Goal: Information Seeking & Learning: Understand process/instructions

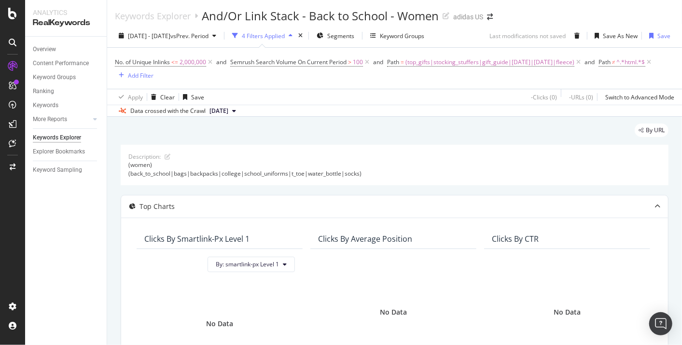
scroll to position [317, 0]
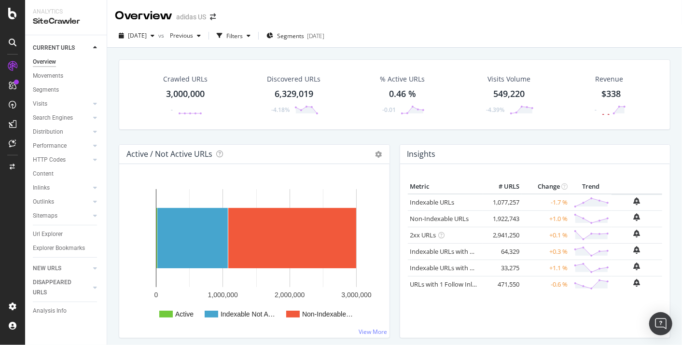
click at [192, 77] on div "Crawled URLs" at bounding box center [186, 79] width 44 height 10
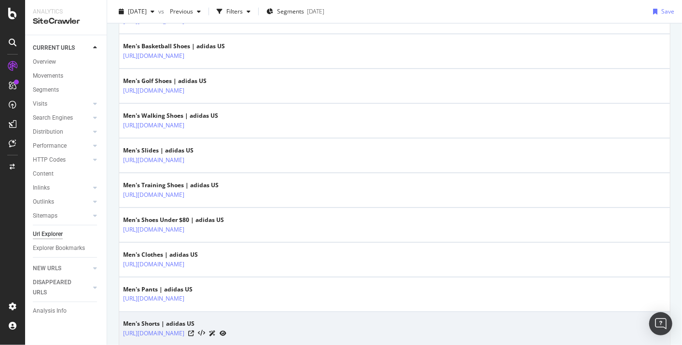
scroll to position [911, 0]
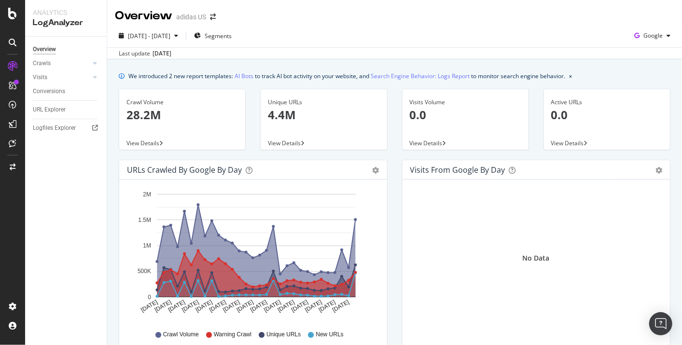
click at [159, 141] on span "View Details" at bounding box center [142, 143] width 33 height 8
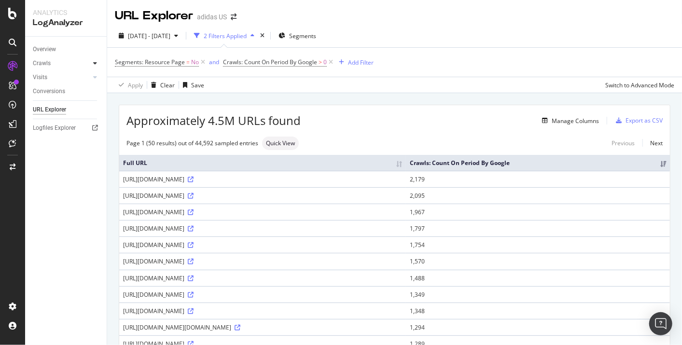
click at [99, 63] on div at bounding box center [95, 63] width 10 height 10
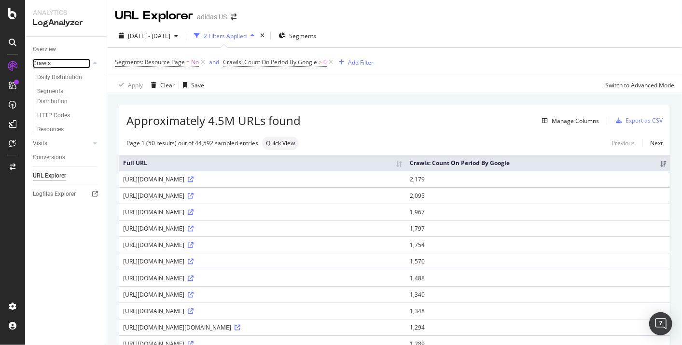
click at [44, 64] on div "Crawls" at bounding box center [42, 63] width 18 height 10
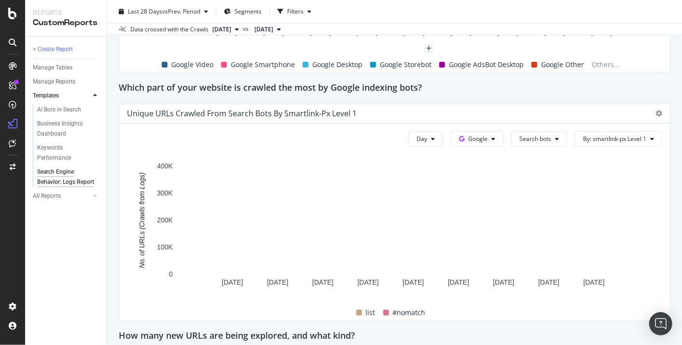
scroll to position [643, 0]
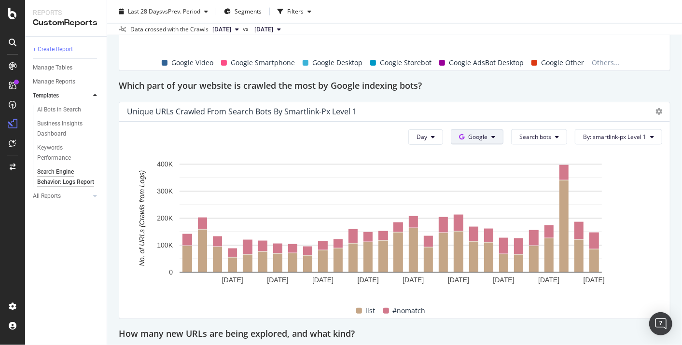
click at [459, 137] on icon at bounding box center [461, 137] width 5 height 6
click at [478, 93] on div "Template Guidelines 🗂️ Data source: Your log data is required for this report. …" at bounding box center [394, 255] width 551 height 1613
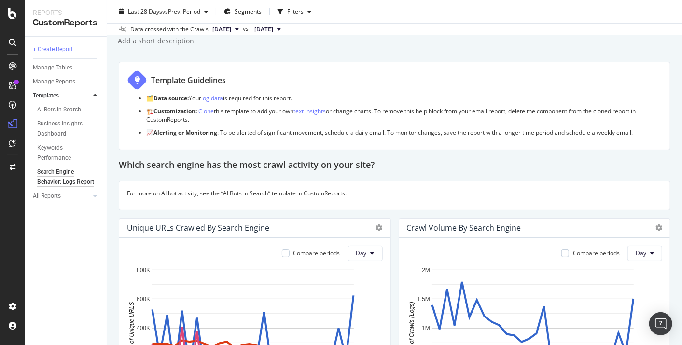
scroll to position [0, 0]
